Goal: Check status: Check status

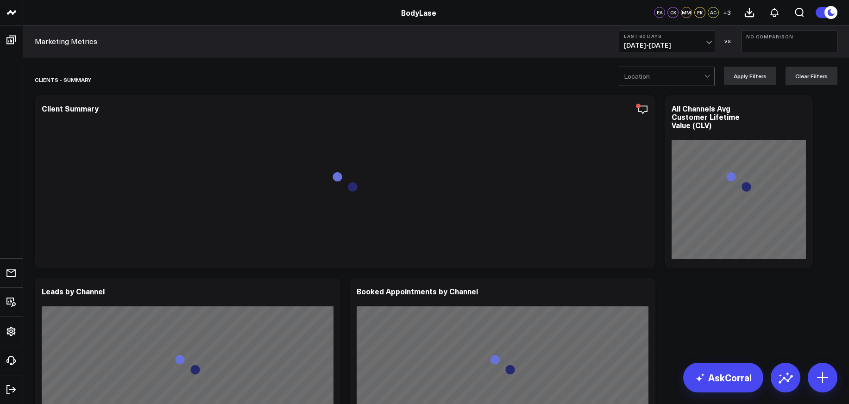
click at [702, 48] on span "[DATE] - [DATE]" at bounding box center [667, 45] width 86 height 7
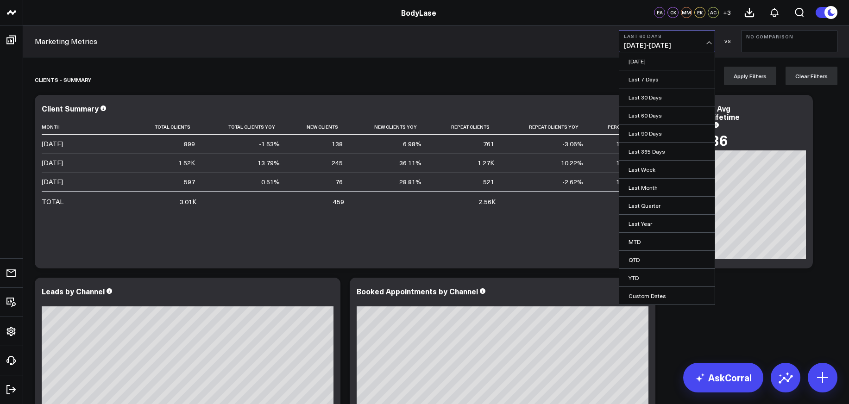
click at [657, 294] on link "Custom Dates" at bounding box center [666, 296] width 95 height 18
select select "9"
select select "2025"
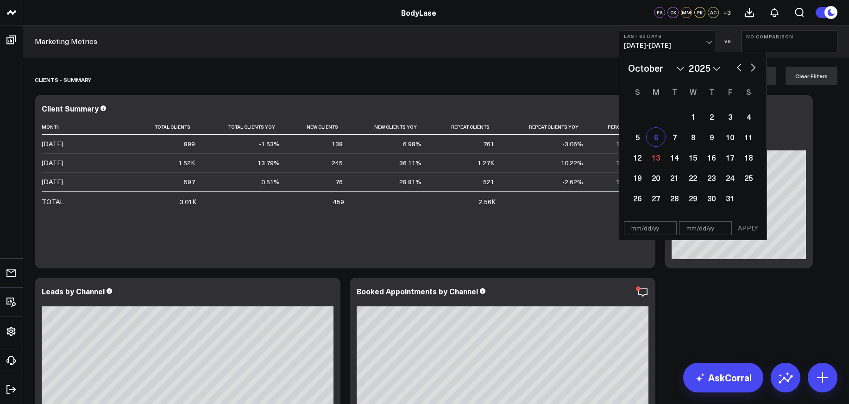
click at [658, 139] on div "6" at bounding box center [656, 137] width 19 height 19
type input "[DATE]"
select select "9"
select select "2025"
click at [641, 160] on div "12" at bounding box center [637, 157] width 19 height 19
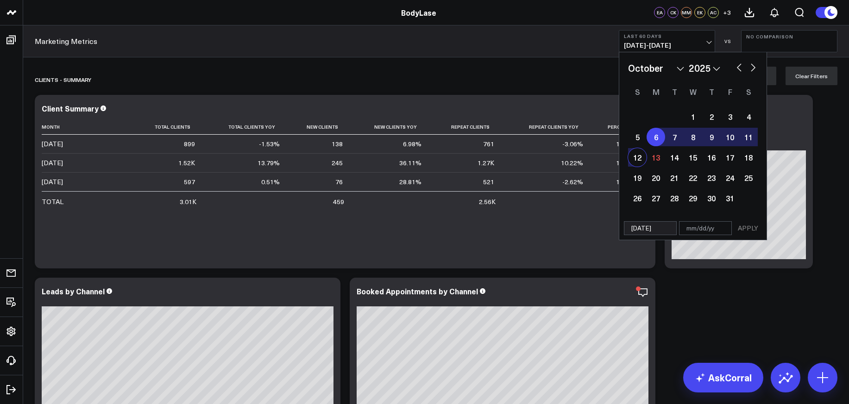
type input "[DATE]"
select select "9"
select select "2025"
click at [746, 226] on button "APPLY" at bounding box center [748, 228] width 28 height 14
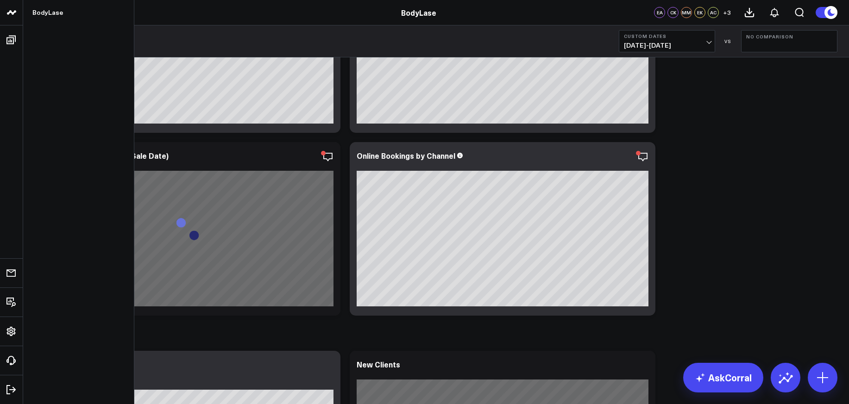
scroll to position [440, 0]
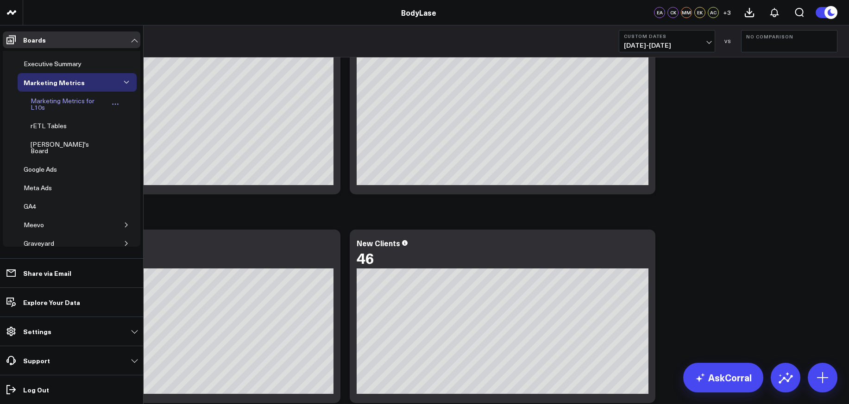
click at [75, 104] on div "Marketing Metrics for L10s" at bounding box center [68, 104] width 80 height 18
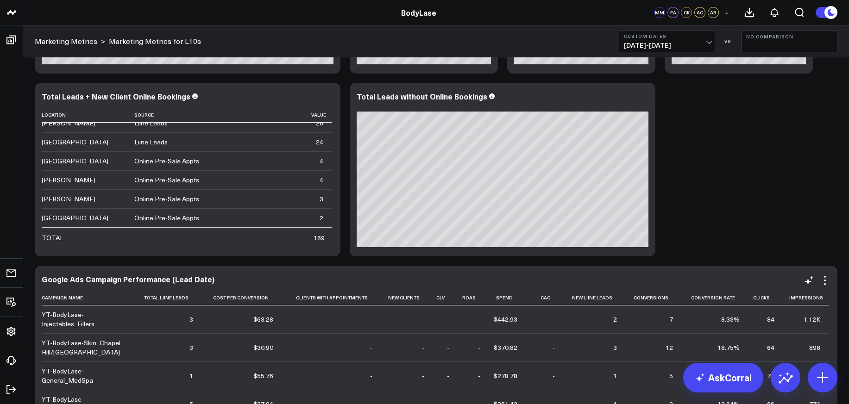
scroll to position [253, 0]
